Goal: Task Accomplishment & Management: Manage account settings

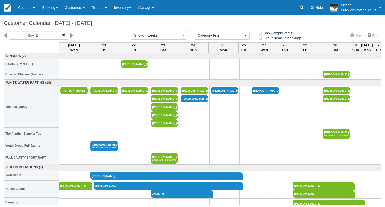
select select
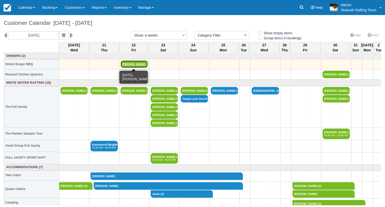
click at [136, 64] on link "[PERSON_NAME] (2)" at bounding box center [134, 64] width 27 height 8
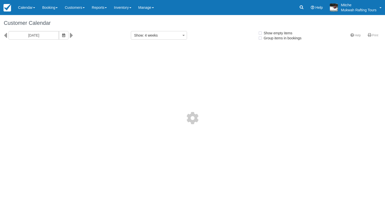
select select
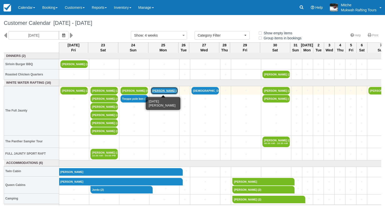
click at [164, 89] on link "[PERSON_NAME] (4)" at bounding box center [164, 91] width 27 height 8
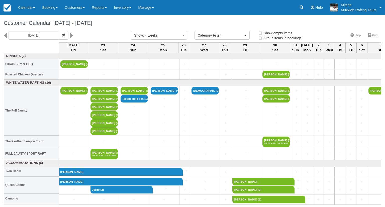
select select
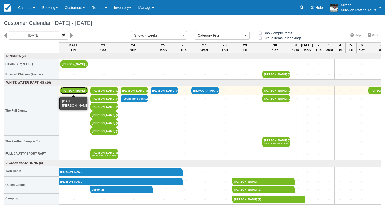
click at [69, 90] on link "Darren Wadley (2)" at bounding box center [73, 91] width 27 height 8
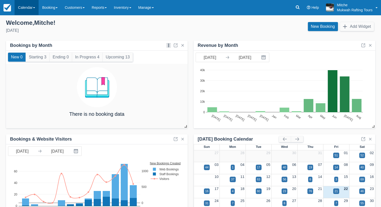
click at [22, 9] on link "Calendar" at bounding box center [27, 7] width 24 height 15
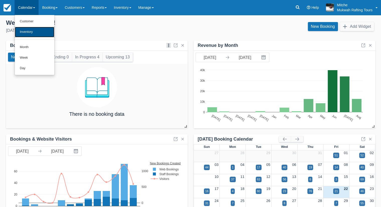
click at [36, 30] on link "Inventory" at bounding box center [35, 32] width 40 height 11
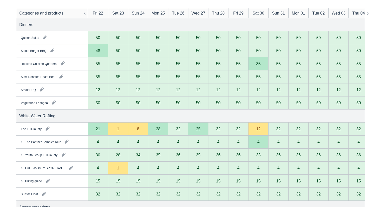
scroll to position [75, 0]
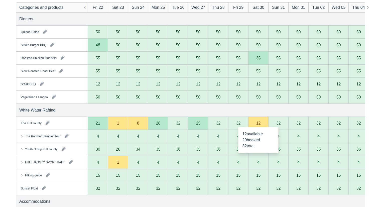
click at [258, 122] on div "12" at bounding box center [258, 123] width 5 height 4
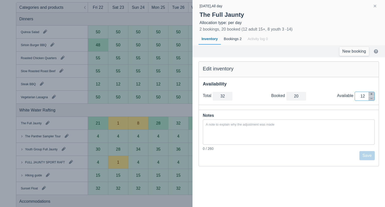
drag, startPoint x: 359, startPoint y: 95, endPoint x: 376, endPoint y: 96, distance: 16.8
click at [376, 96] on div "Total total 32 Booked booked 20 Available Inventory Adjustment 12" at bounding box center [289, 96] width 180 height 17
type input "20"
type input "0"
click at [368, 155] on button "Save" at bounding box center [366, 155] width 15 height 9
